Goal: Transaction & Acquisition: Purchase product/service

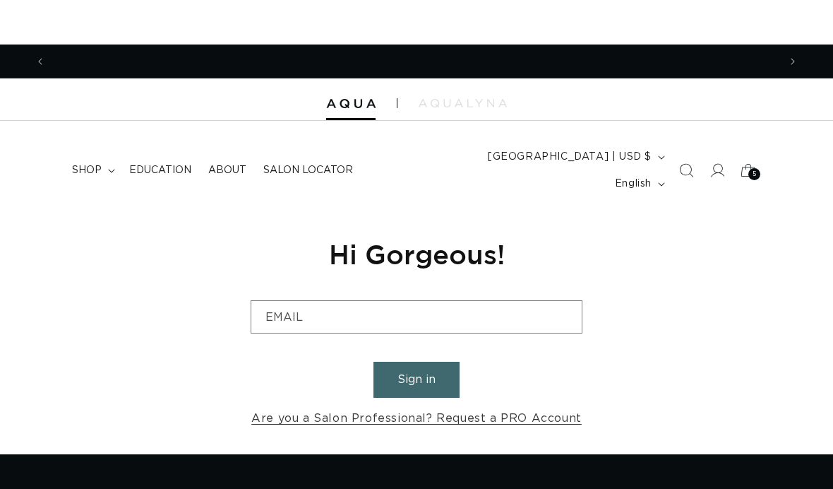
scroll to position [0, 733]
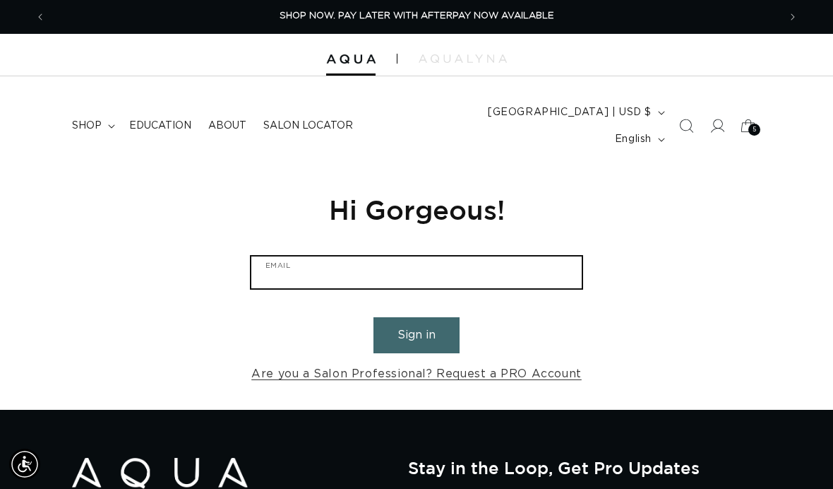
click at [544, 256] on input "Email" at bounding box center [416, 272] width 331 height 32
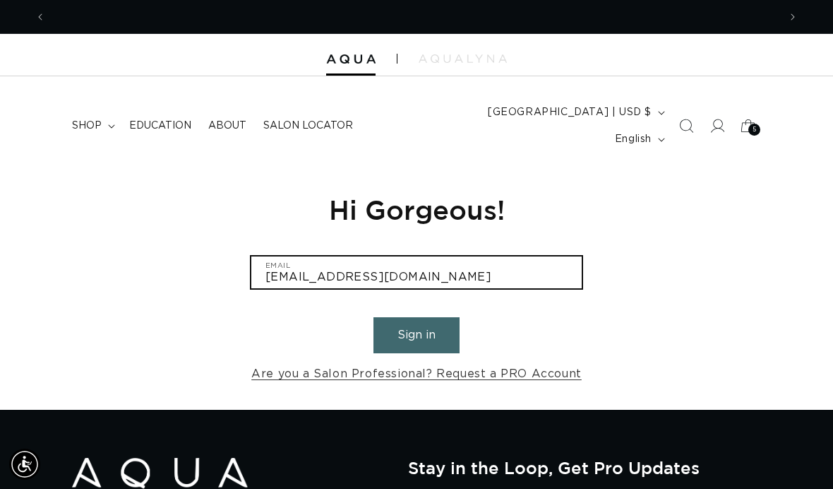
scroll to position [0, 1466]
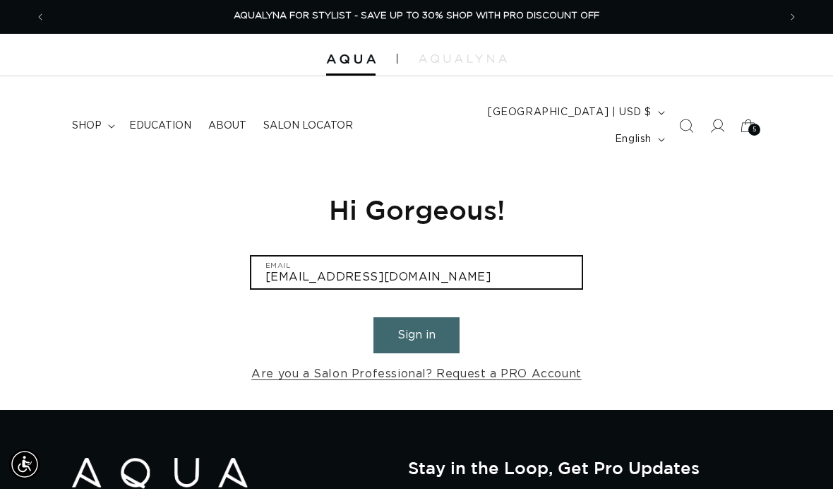
type input "marie_heath2@hotmail.com"
click at [417, 317] on button "Sign in" at bounding box center [417, 335] width 86 height 36
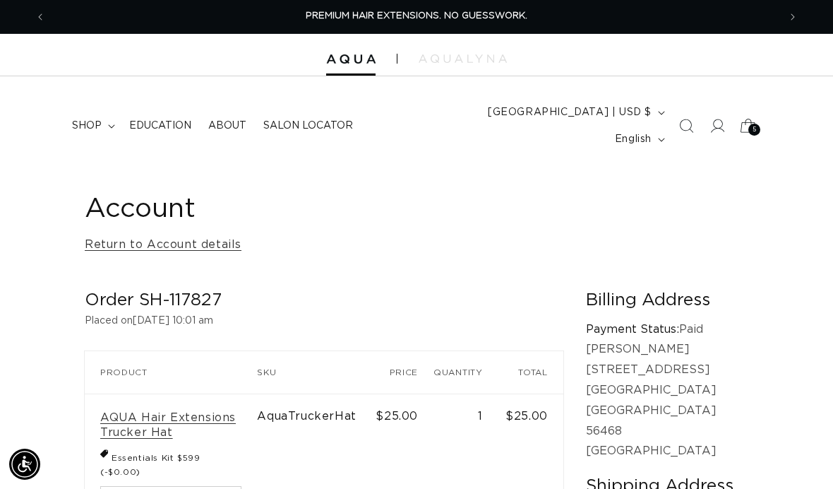
click at [749, 122] on icon at bounding box center [748, 125] width 33 height 33
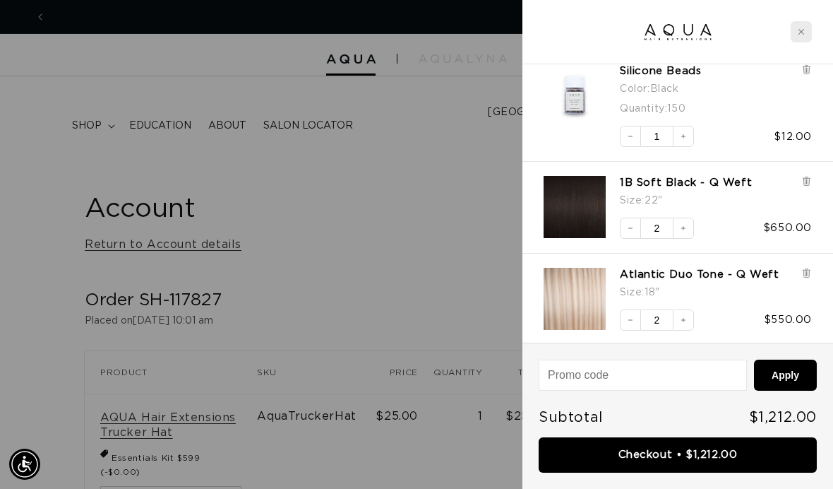
scroll to position [0, 733]
click at [799, 28] on div "Close cart" at bounding box center [801, 31] width 21 height 21
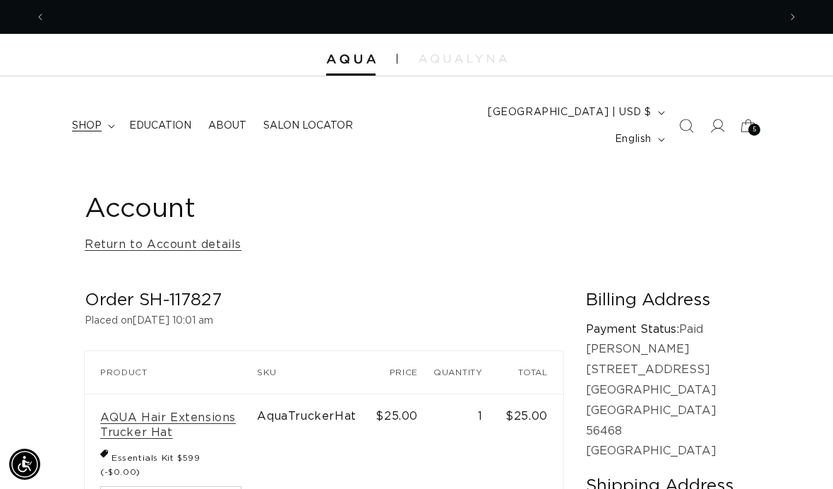
click at [85, 119] on span "shop" at bounding box center [87, 125] width 30 height 13
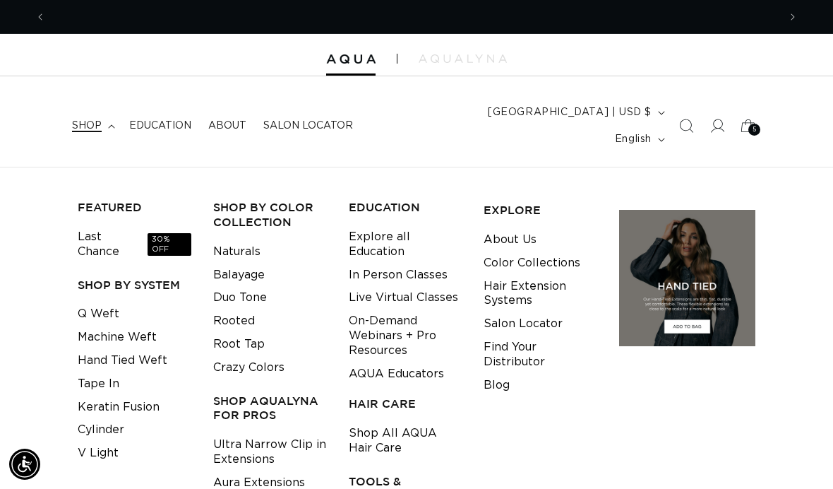
scroll to position [0, 1466]
click at [110, 302] on link "Q Weft" at bounding box center [99, 313] width 42 height 23
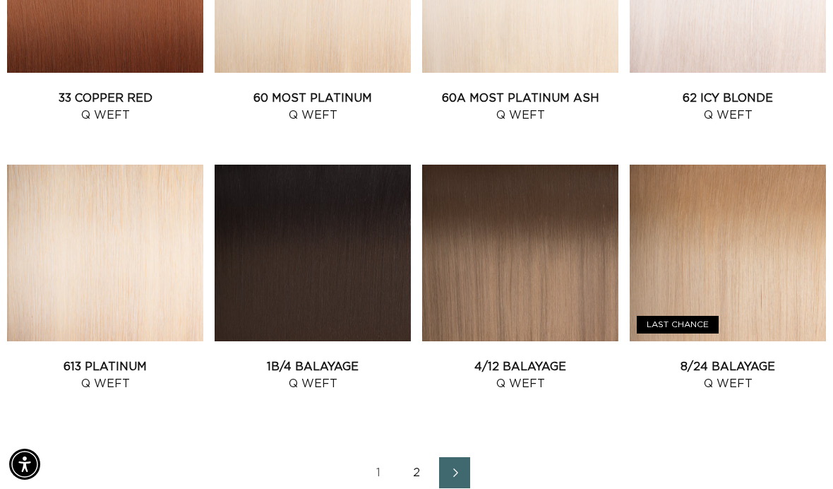
scroll to position [1513, 0]
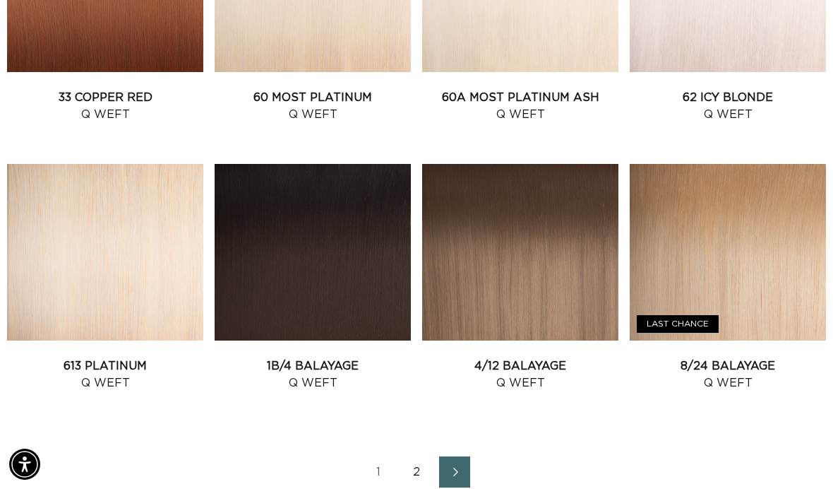
click at [415, 456] on link "2" at bounding box center [416, 471] width 31 height 31
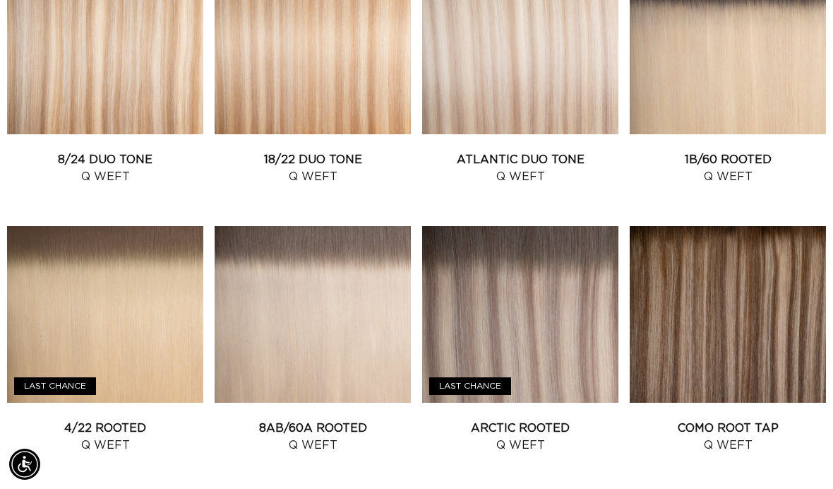
scroll to position [915, 0]
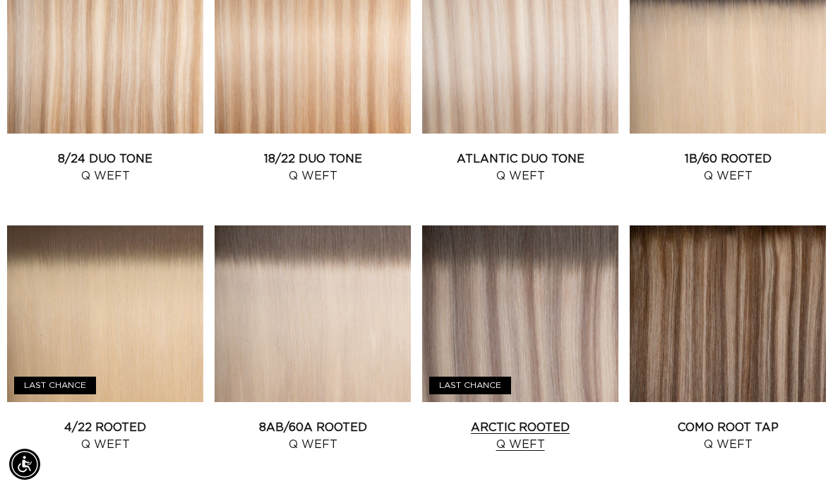
click at [531, 419] on link "Arctic Rooted Q Weft" at bounding box center [520, 436] width 196 height 34
